Goal: Transaction & Acquisition: Purchase product/service

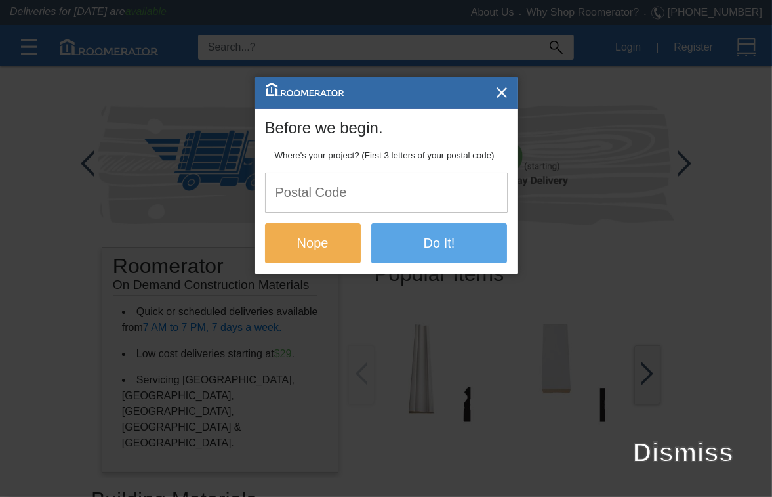
click at [331, 203] on input "text" at bounding box center [386, 192] width 241 height 39
click at [364, 204] on input "text" at bounding box center [386, 192] width 241 height 39
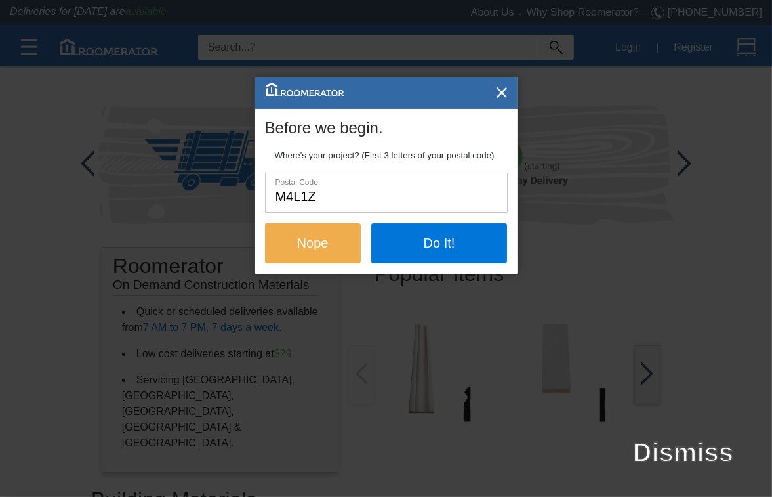
type input "m4l1z9"
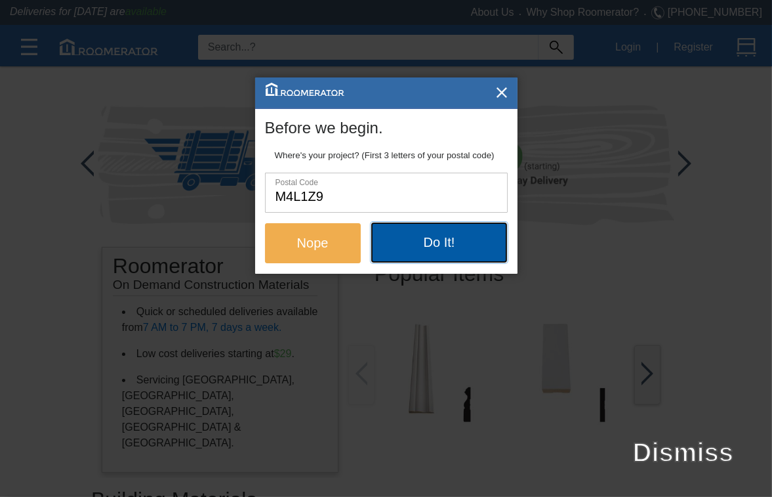
click at [472, 242] on button "Do It!" at bounding box center [439, 241] width 136 height 39
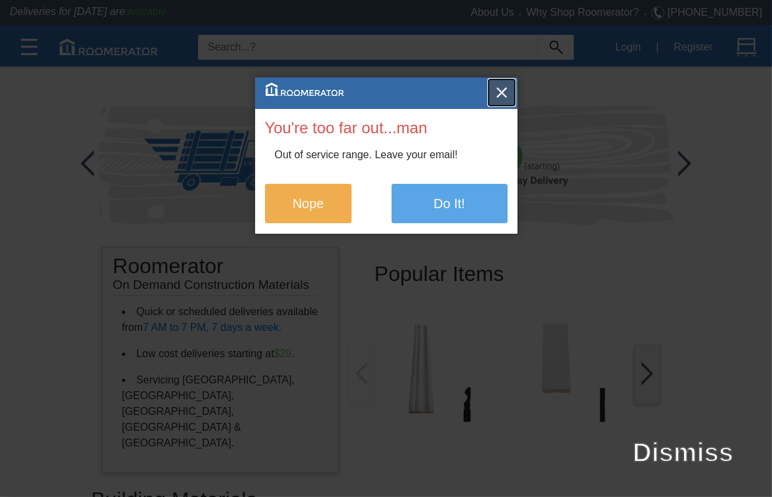
click at [503, 93] on img "button" at bounding box center [501, 92] width 13 height 13
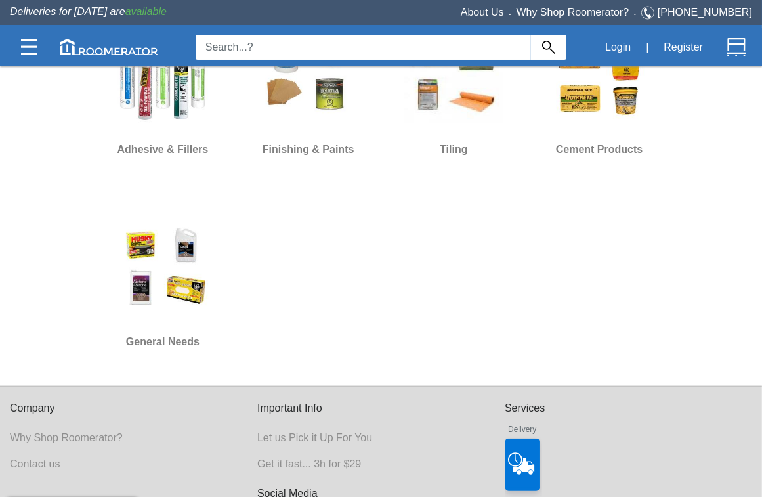
scroll to position [1136, 0]
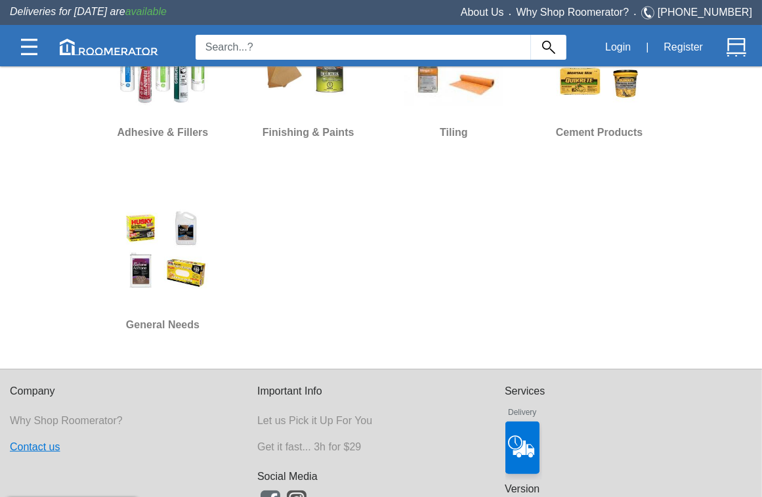
click at [40, 441] on link "Contact us" at bounding box center [35, 446] width 50 height 11
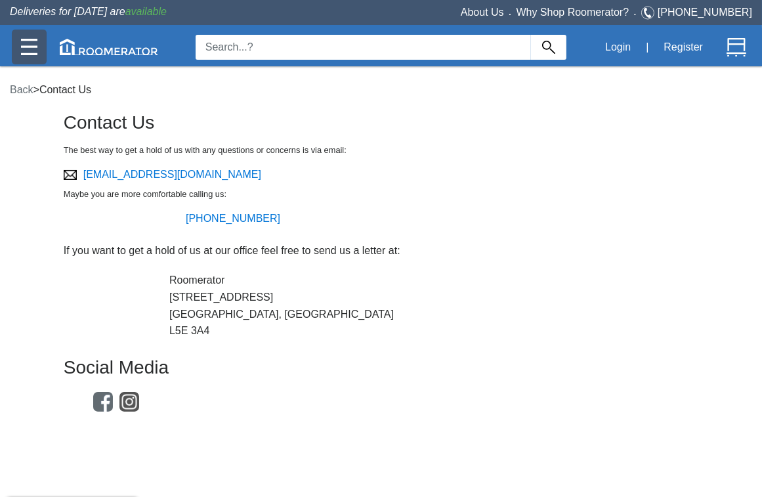
click at [32, 50] on img at bounding box center [29, 47] width 16 height 16
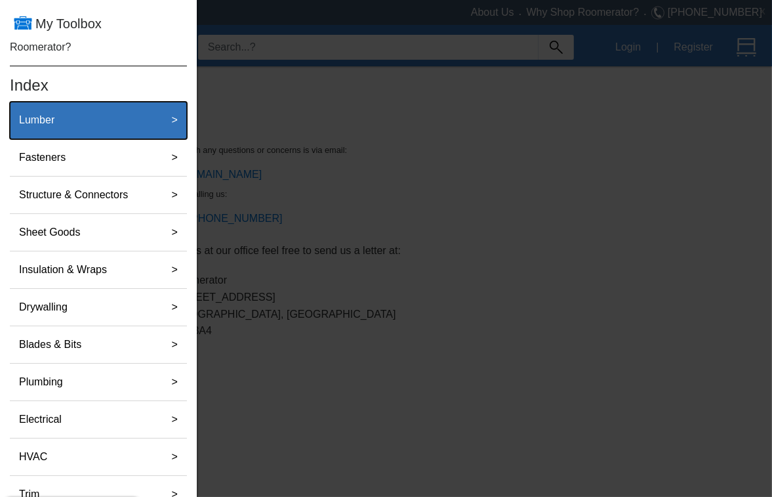
click at [121, 117] on div "Lumber" at bounding box center [84, 120] width 141 height 26
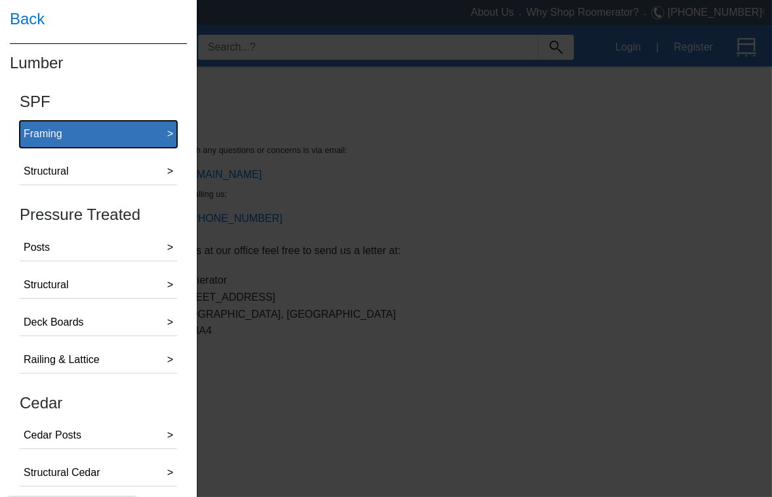
click at [112, 143] on button "Framing >" at bounding box center [98, 134] width 157 height 27
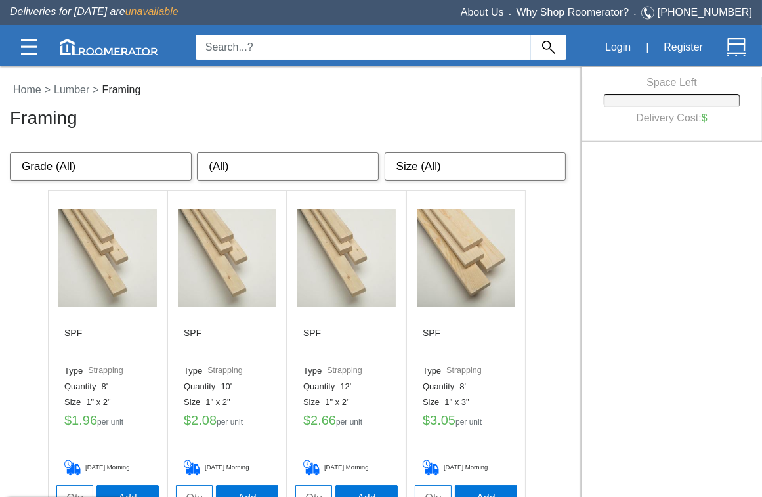
click at [86, 262] on img at bounding box center [107, 258] width 98 height 98
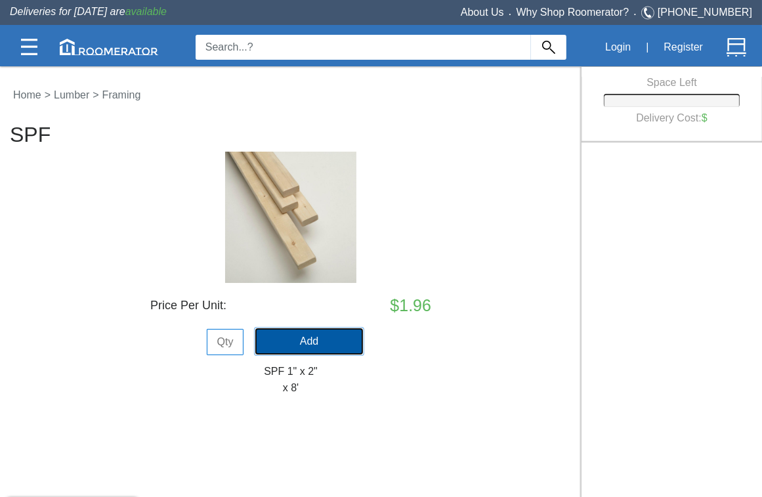
click at [317, 328] on button "Add" at bounding box center [309, 341] width 108 height 26
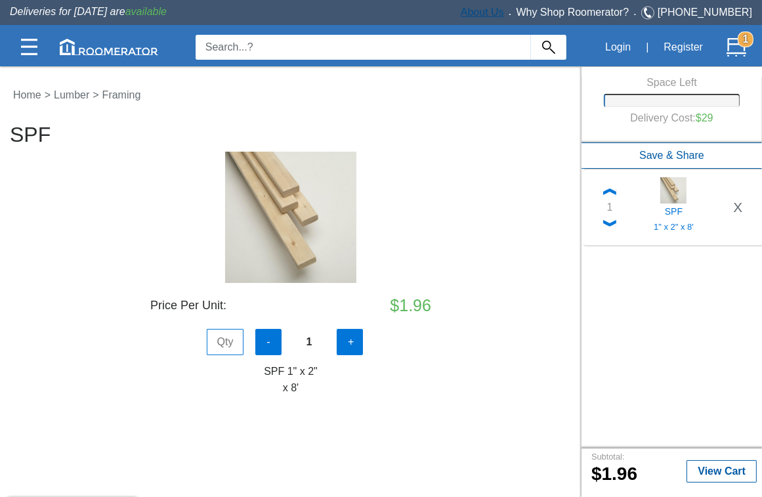
click at [504, 9] on link "About Us" at bounding box center [482, 12] width 43 height 11
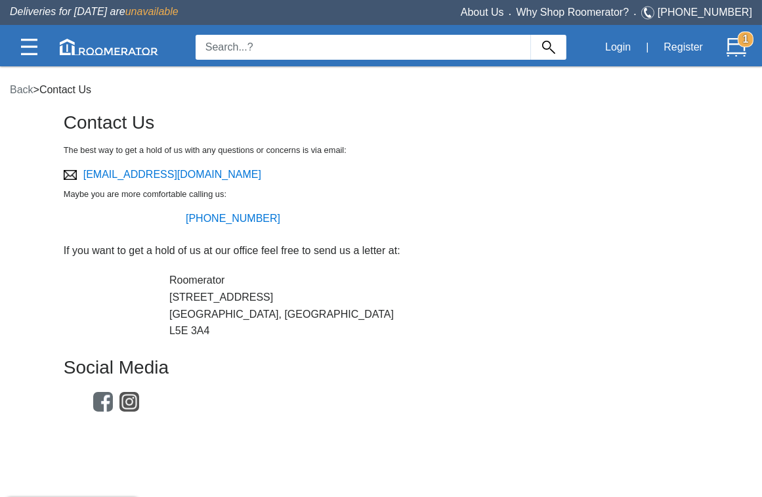
scroll to position [1136, 0]
